Goal: Use online tool/utility: Use online tool/utility

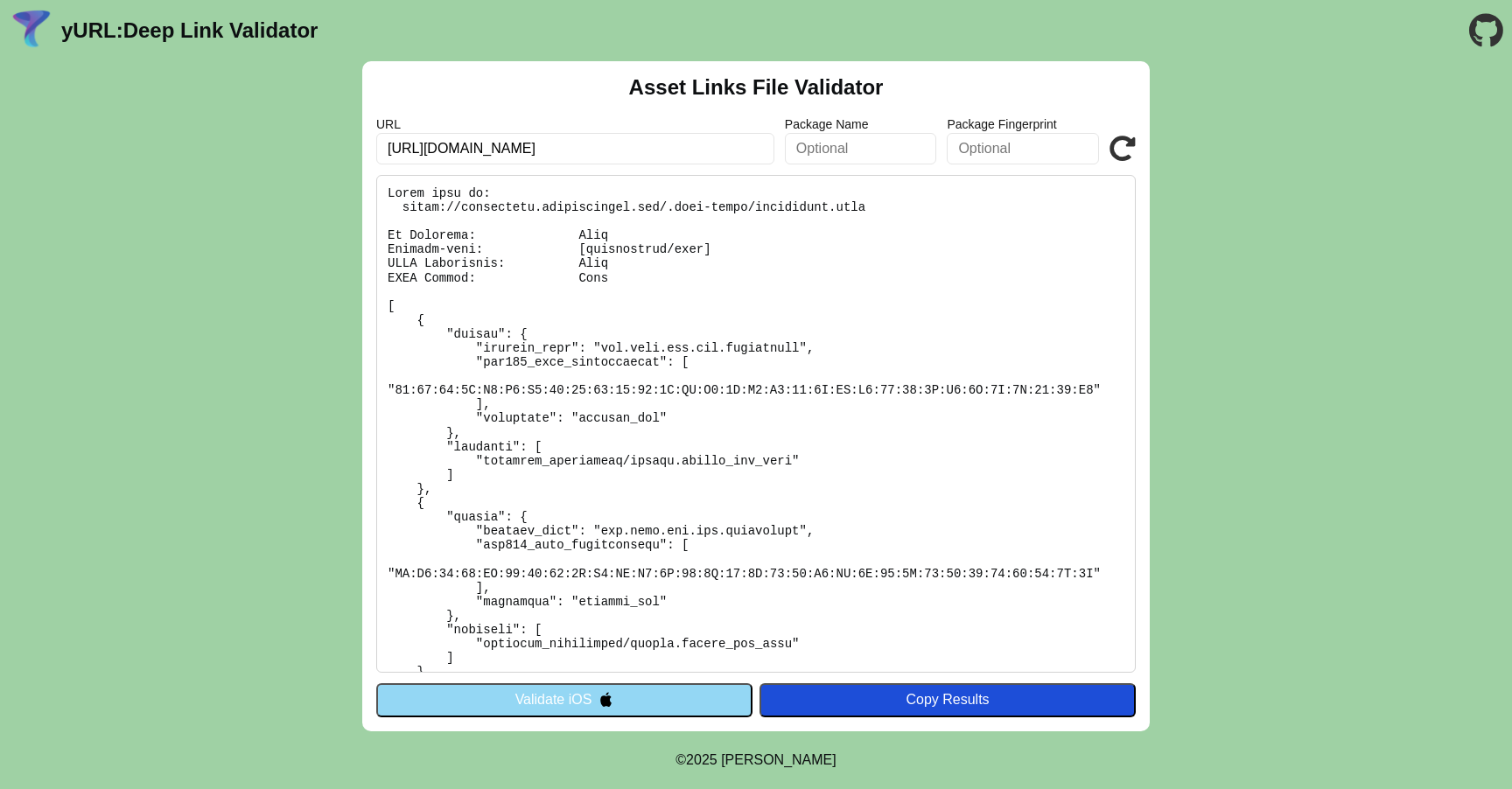
click at [658, 705] on button "Validate iOS" at bounding box center [564, 700] width 376 height 33
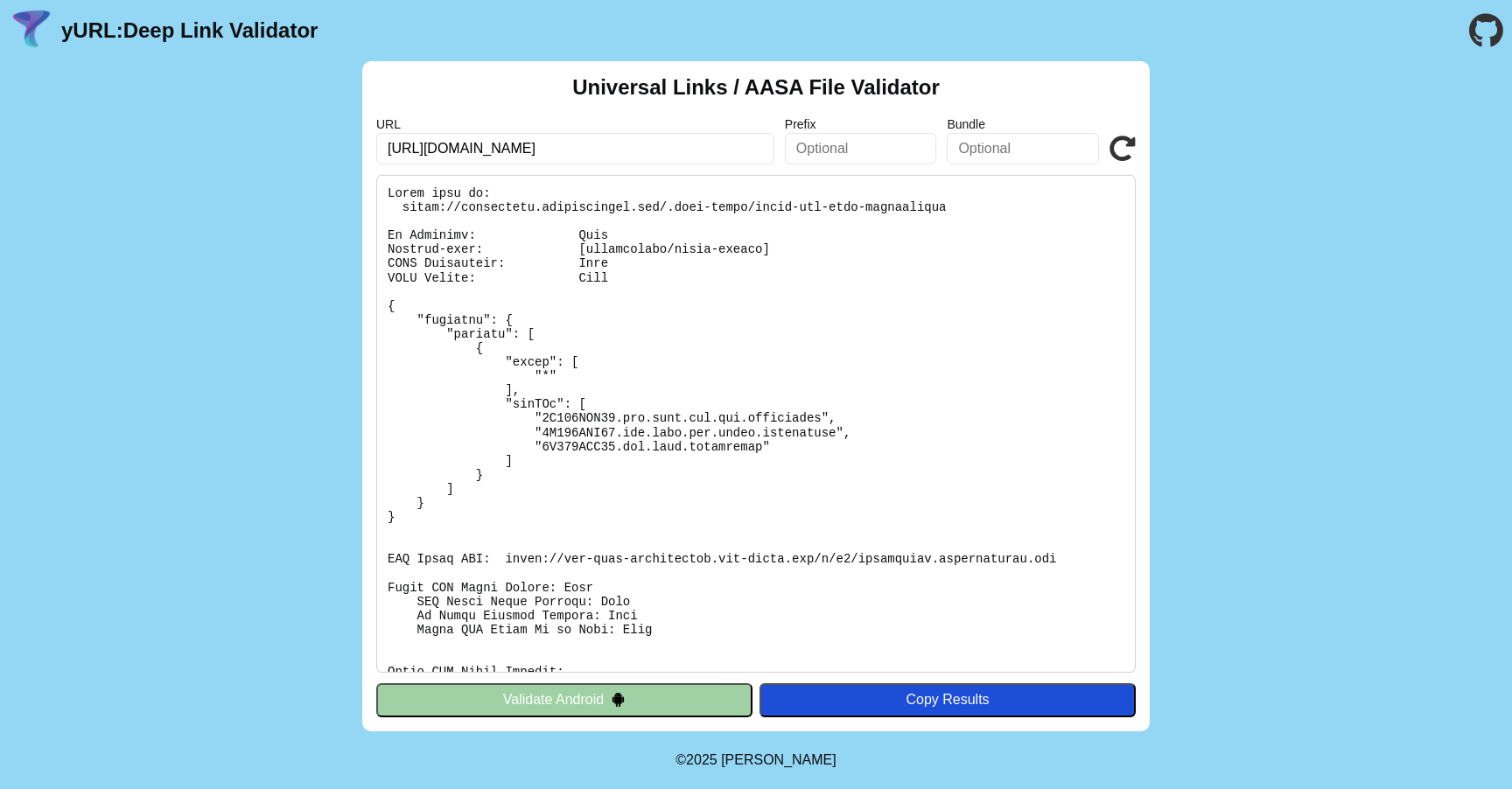
click at [612, 702] on img at bounding box center [618, 699] width 15 height 15
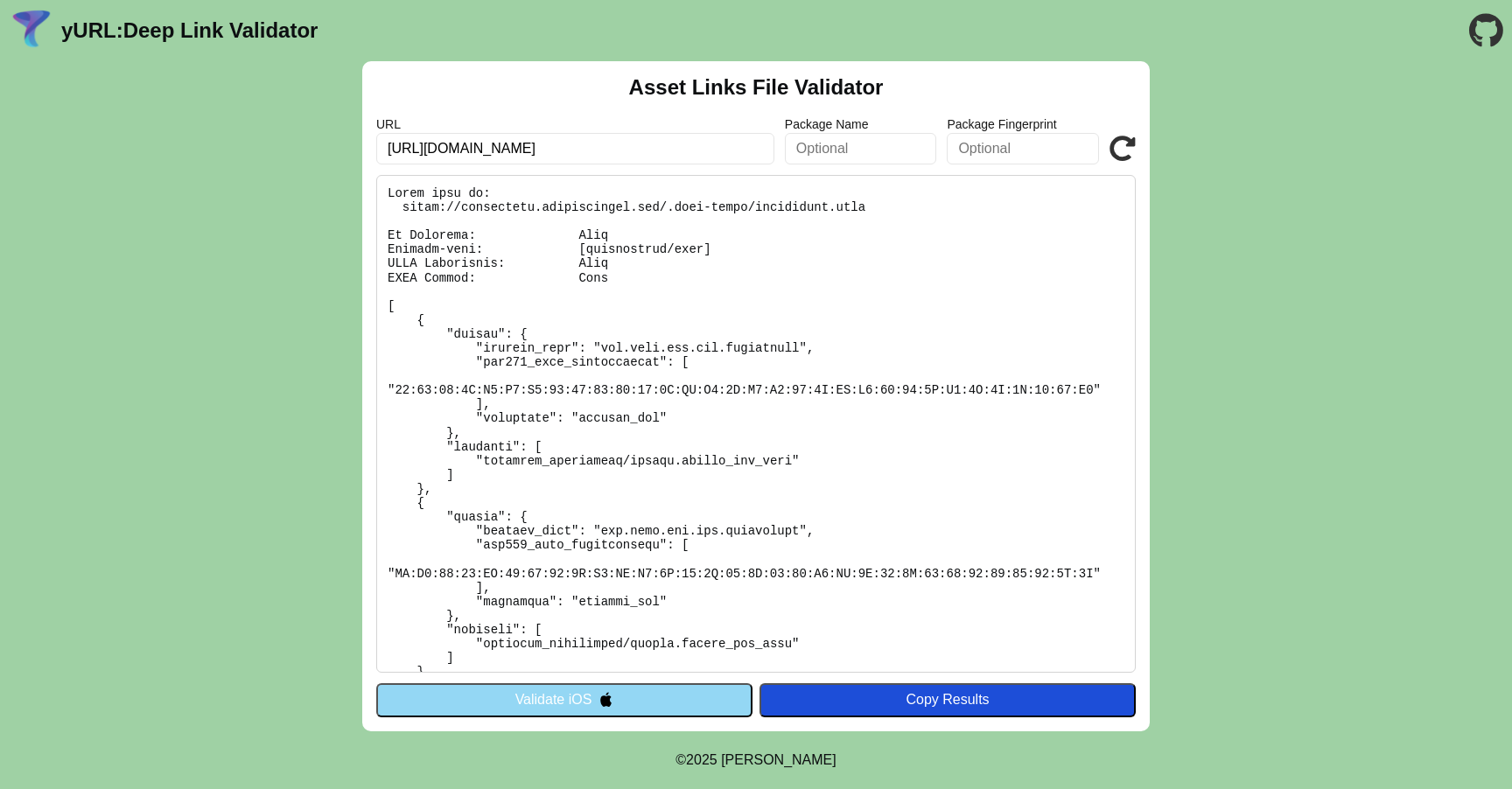
click at [576, 703] on button "Validate iOS" at bounding box center [564, 700] width 376 height 33
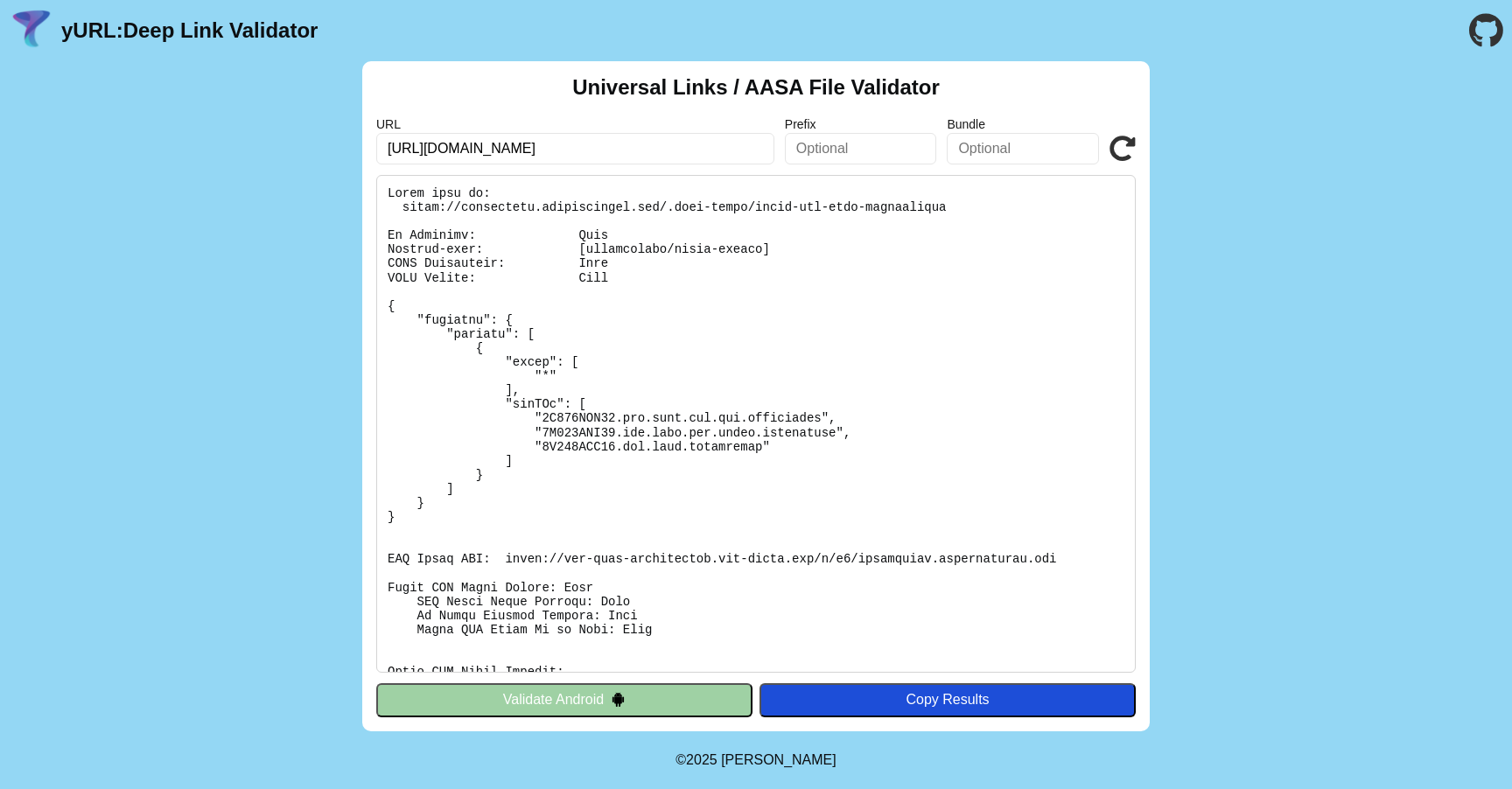
click at [576, 703] on button "Validate Android" at bounding box center [564, 700] width 376 height 33
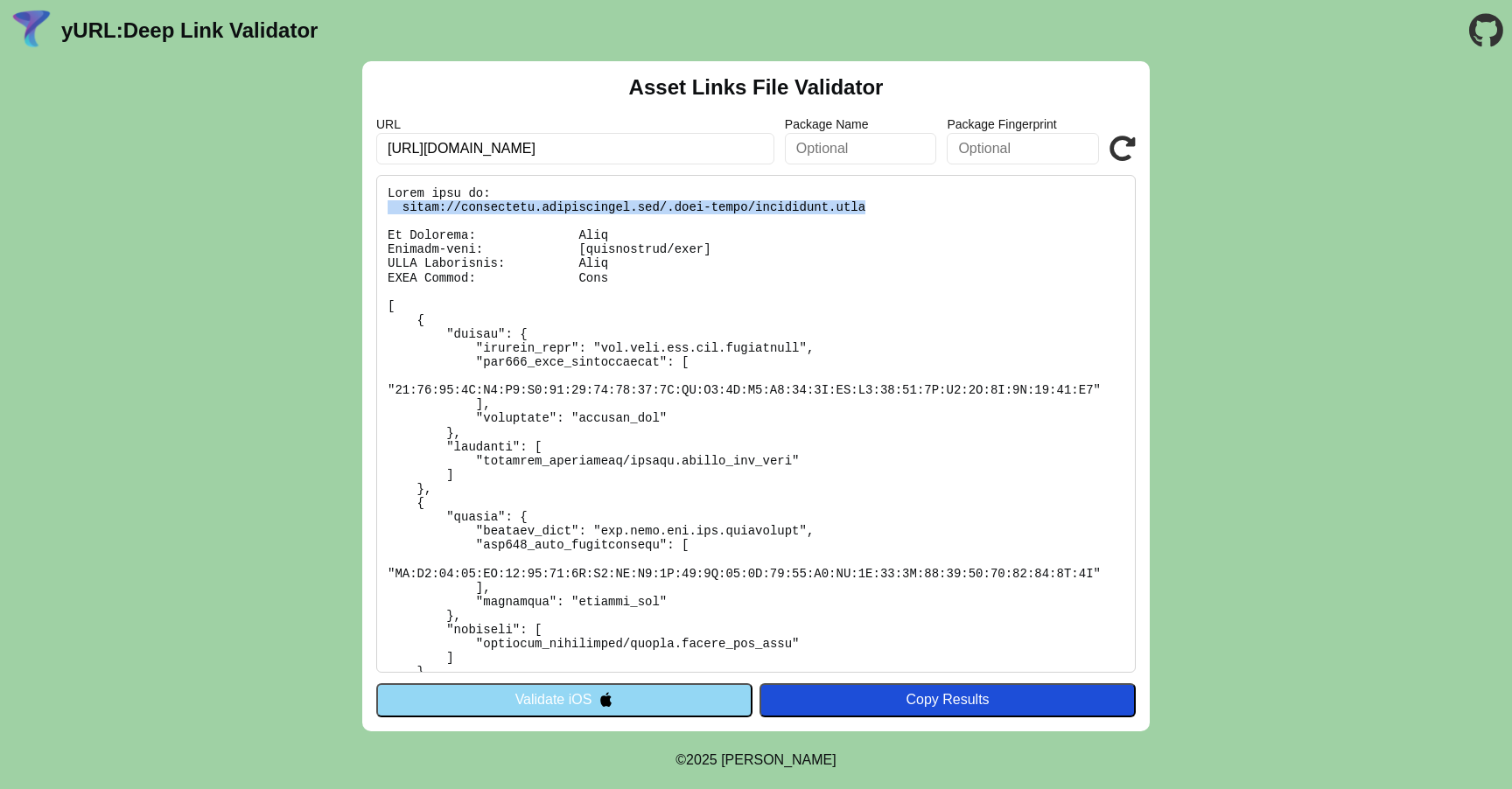
drag, startPoint x: 875, startPoint y: 205, endPoint x: 388, endPoint y: 202, distance: 487.0
click at [388, 202] on pre at bounding box center [756, 423] width 760 height 498
copy pre "[URL][DOMAIN_NAME]"
click at [905, 209] on pre at bounding box center [756, 423] width 760 height 498
click at [882, 206] on pre at bounding box center [756, 423] width 760 height 498
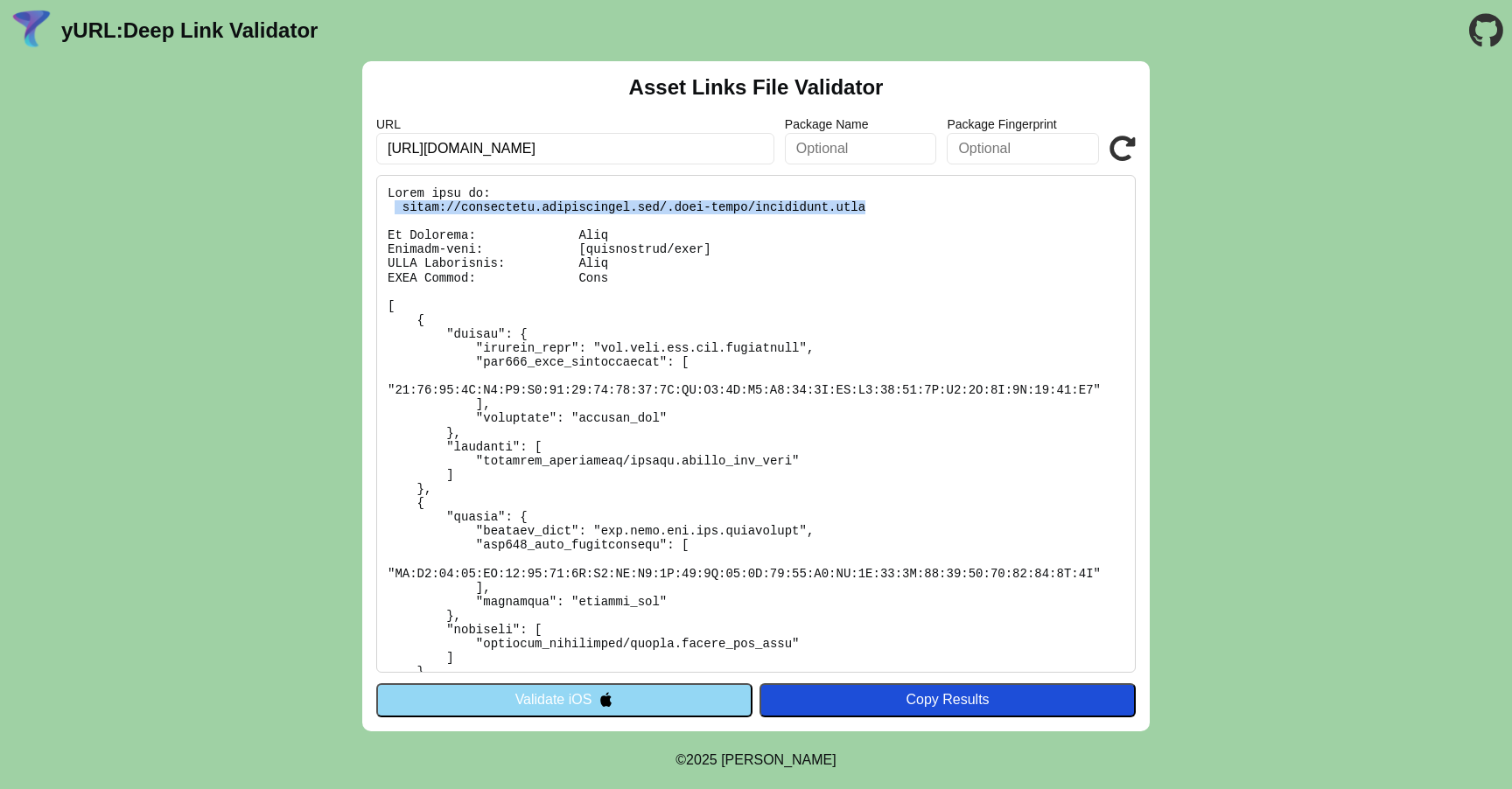
drag, startPoint x: 882, startPoint y: 206, endPoint x: 397, endPoint y: 210, distance: 485.0
click at [397, 210] on pre at bounding box center [756, 423] width 760 height 498
copy pre "[URL][DOMAIN_NAME]"
click at [305, 659] on div "Asset Links File Validator URL [URL][DOMAIN_NAME] Package Name Package Fingerpr…" at bounding box center [756, 396] width 1512 height 670
click at [554, 707] on button "Validate iOS" at bounding box center [564, 700] width 376 height 33
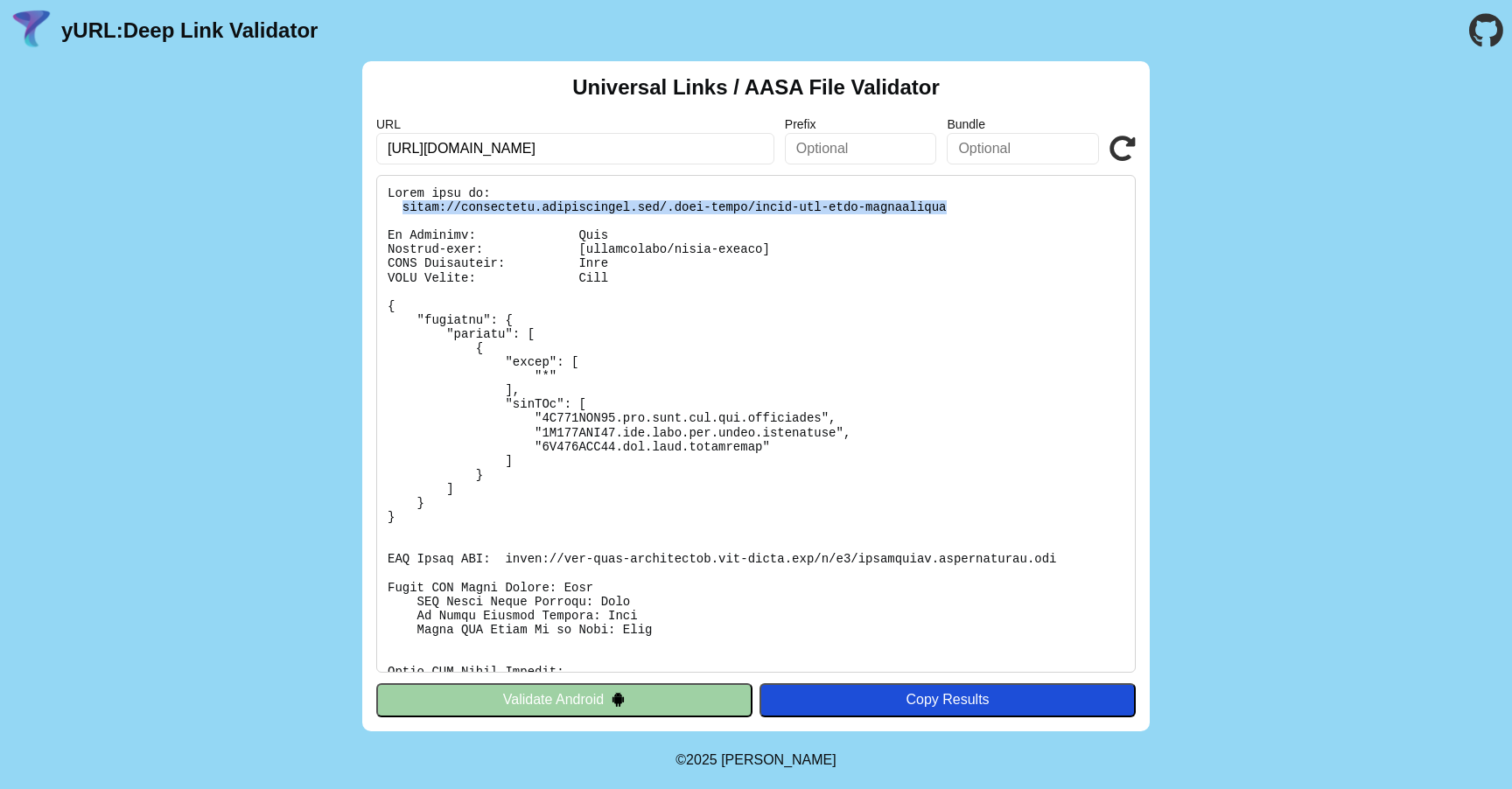
click at [402, 208] on pre at bounding box center [756, 423] width 760 height 498
click at [754, 374] on pre at bounding box center [756, 423] width 760 height 498
